Goal: Check status: Check status

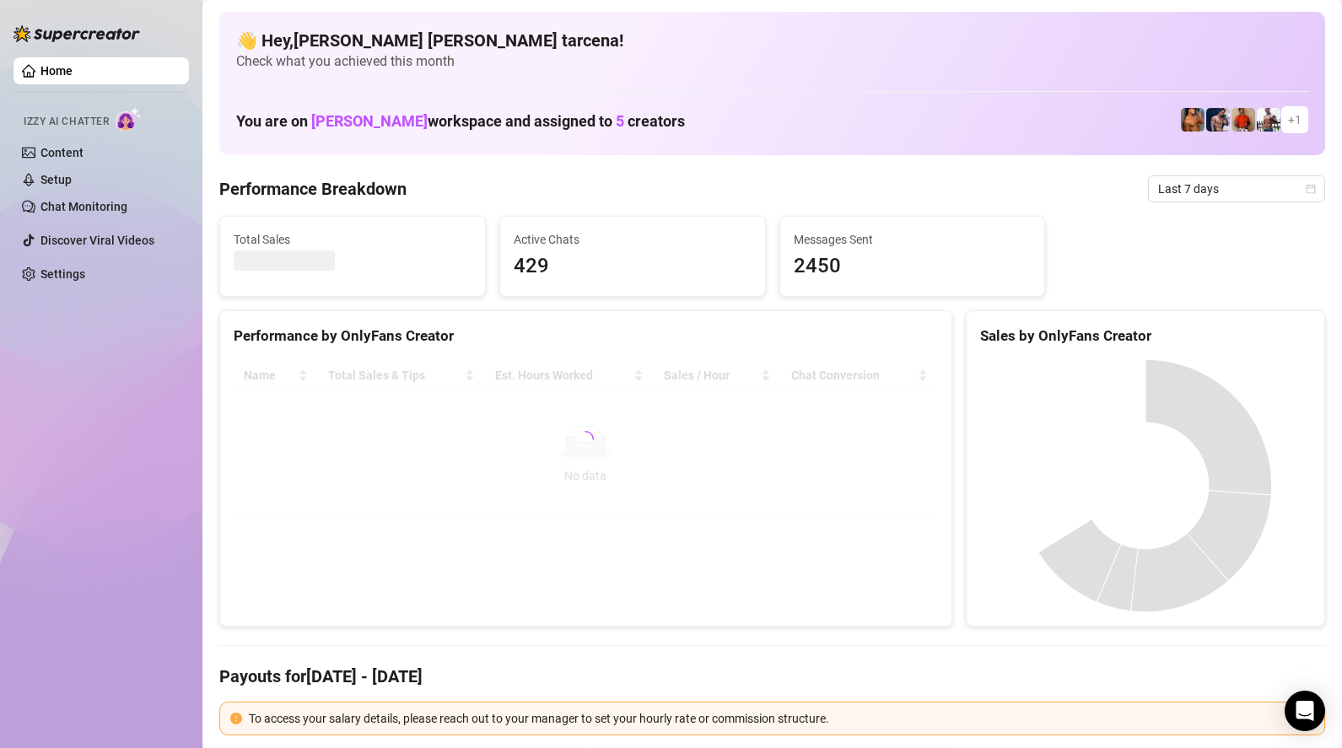
click at [1215, 193] on span "Last 7 days" at bounding box center [1236, 188] width 157 height 25
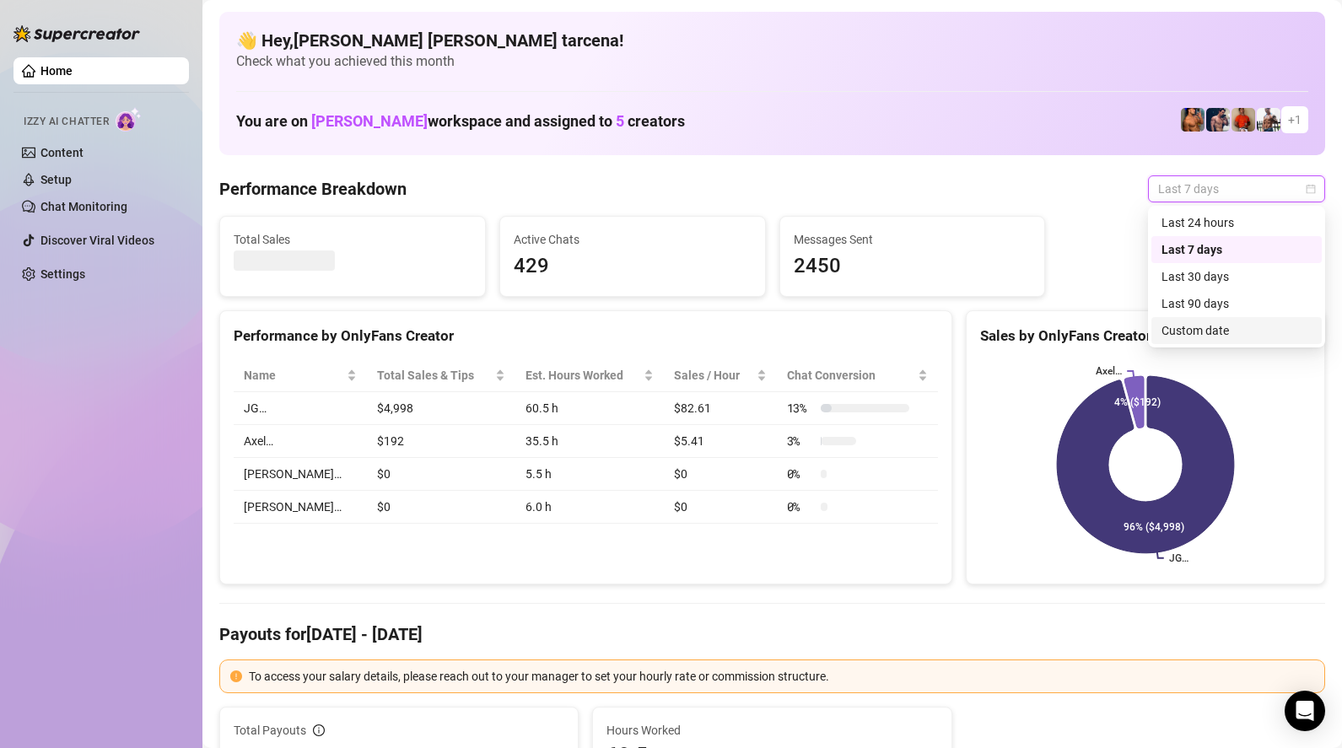
click at [1215, 335] on div "Custom date" at bounding box center [1236, 330] width 150 height 19
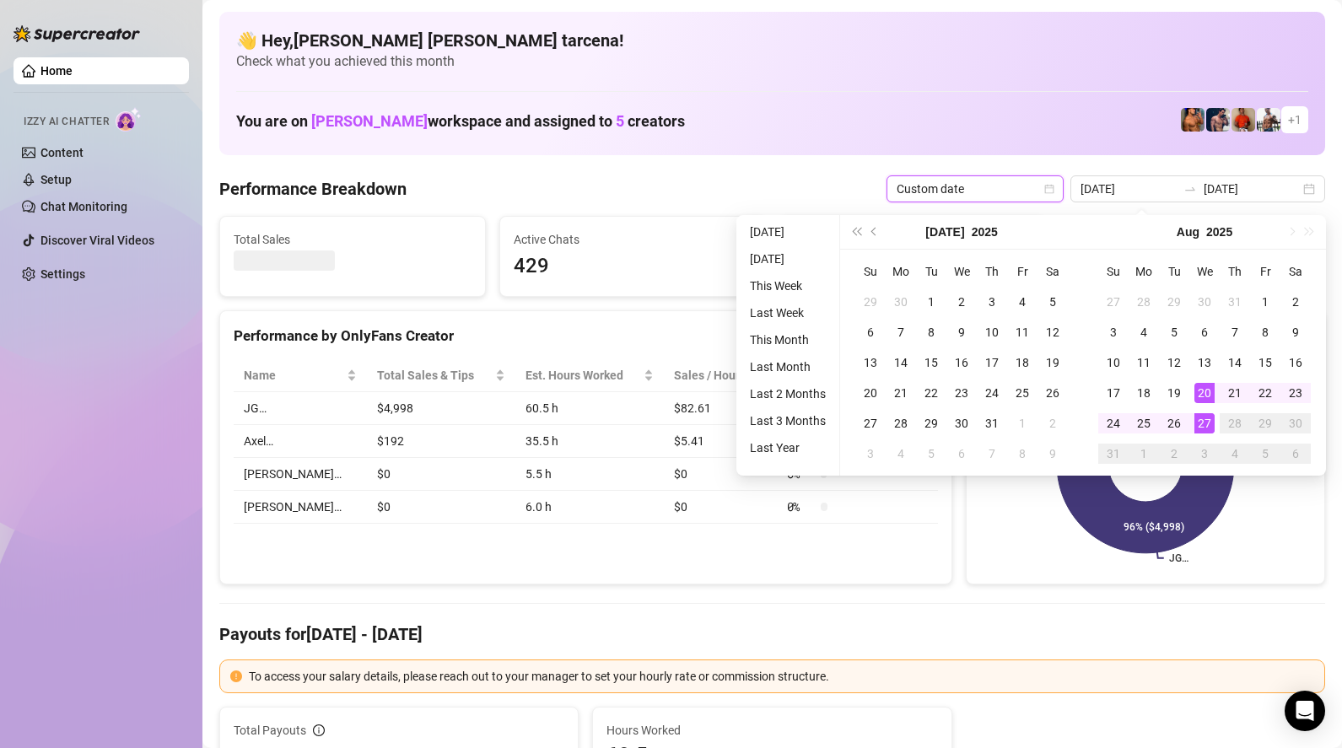
type input "[DATE]"
click at [1209, 416] on div "27" at bounding box center [1204, 423] width 20 height 20
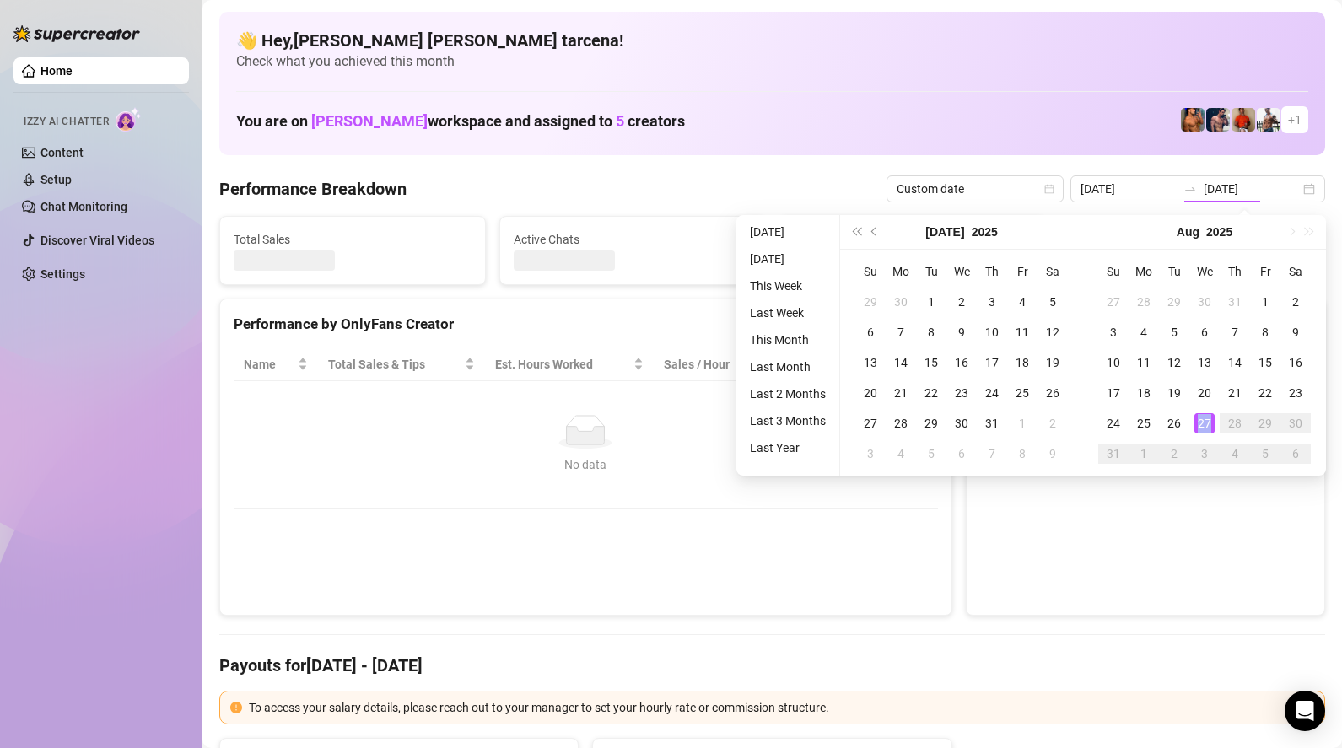
type input "[DATE]"
